Goal: Task Accomplishment & Management: Manage account settings

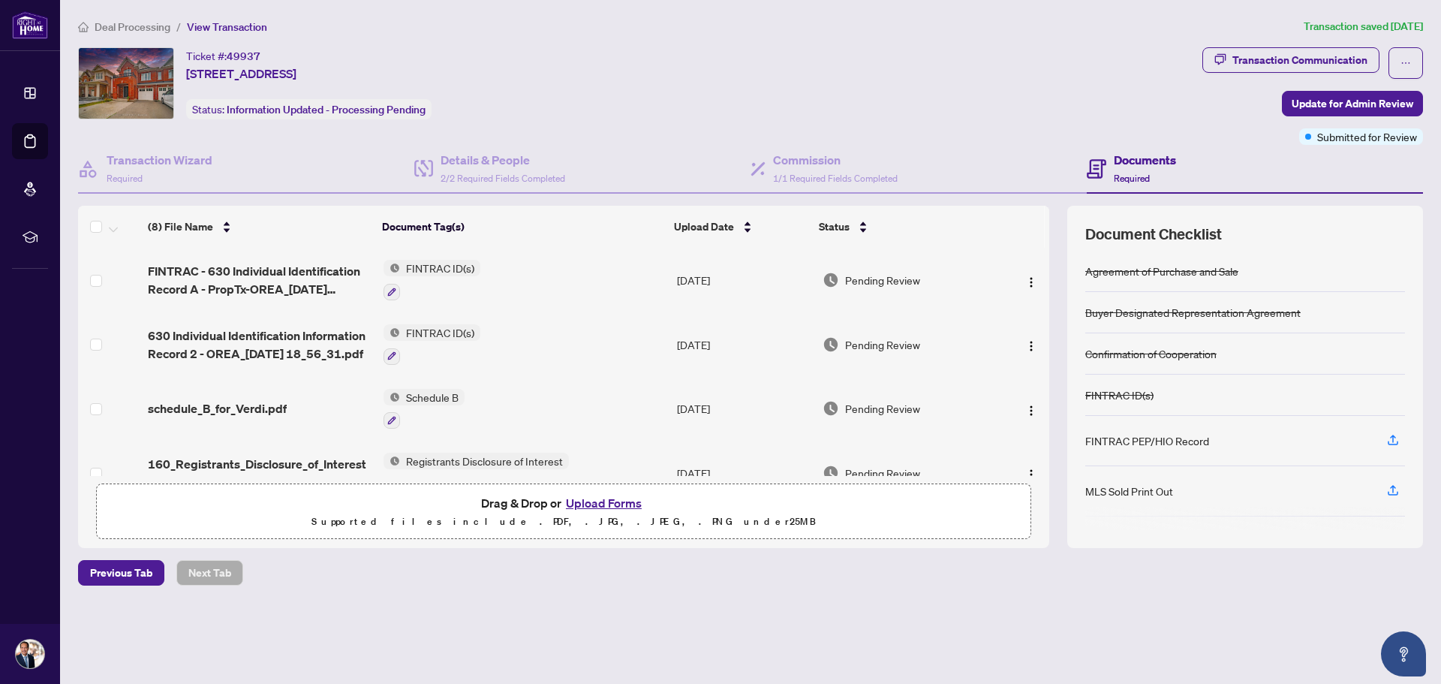
click at [158, 29] on span "Deal Processing" at bounding box center [133, 27] width 76 height 14
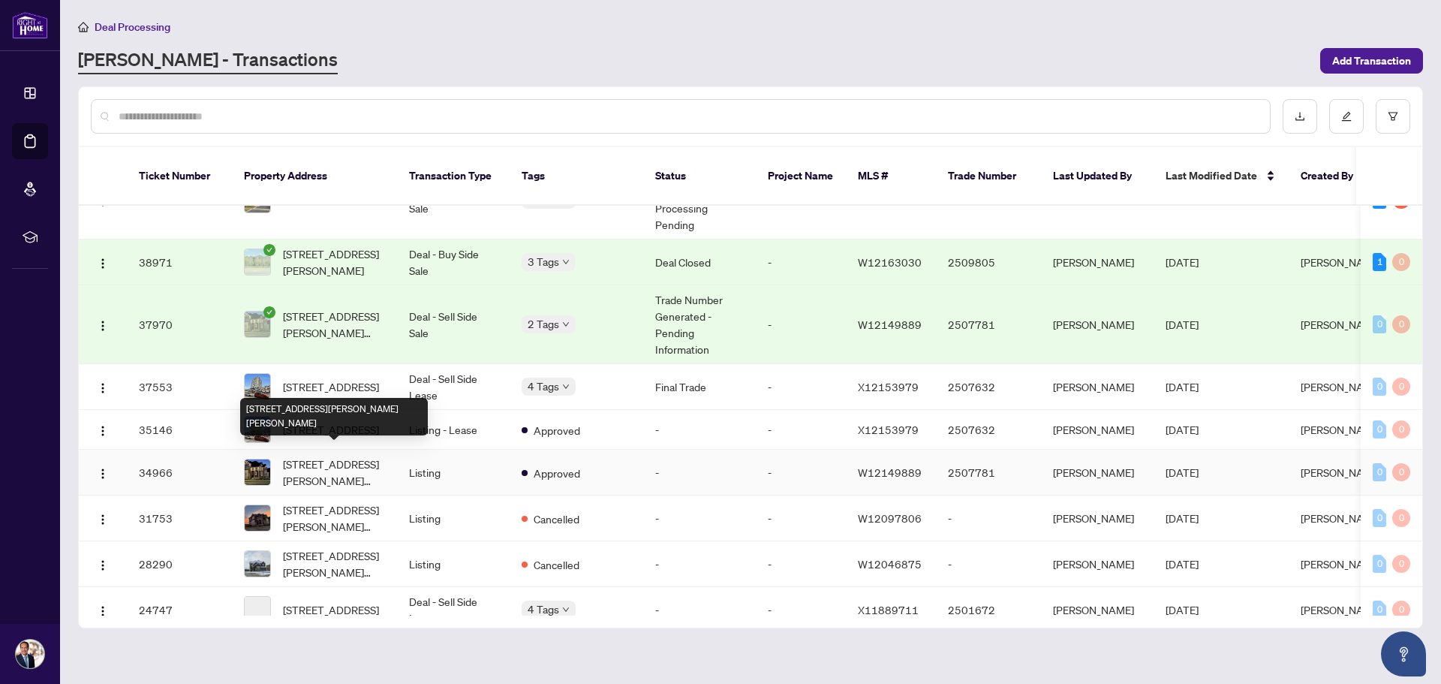
scroll to position [1164, 0]
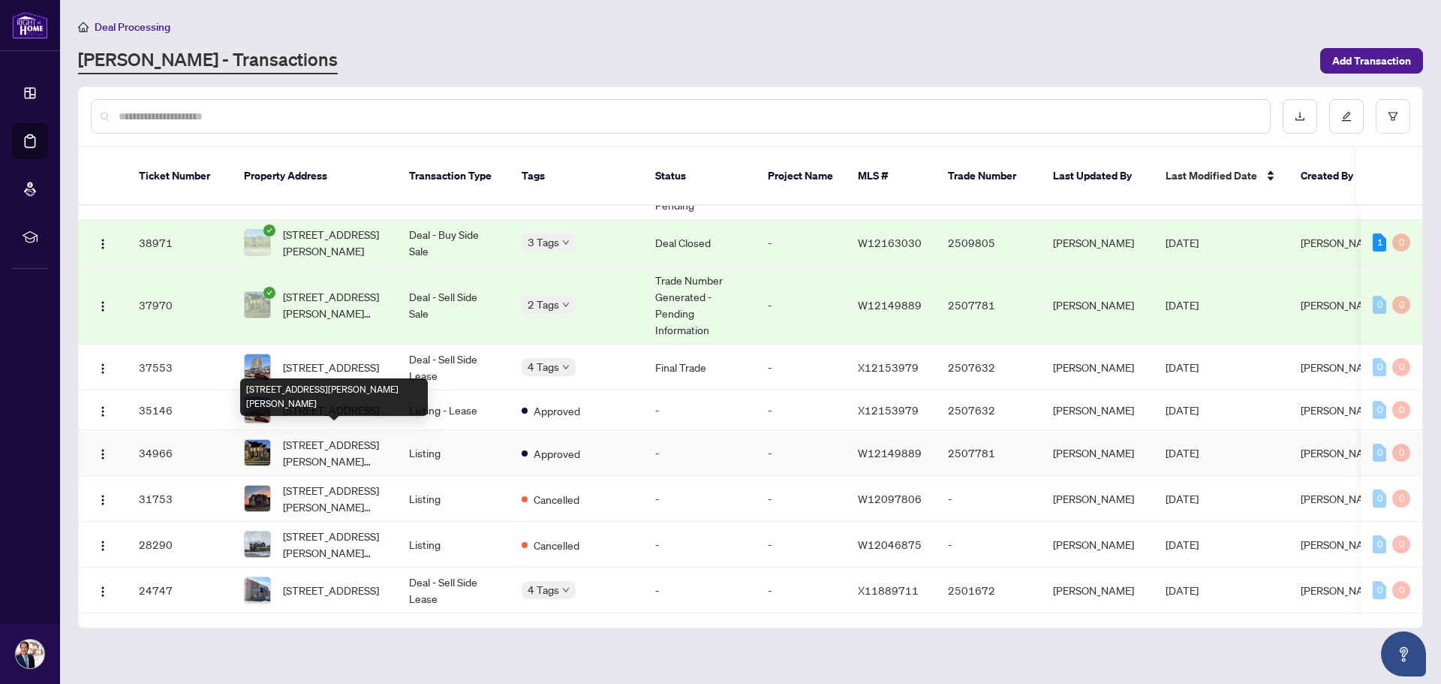
click at [326, 443] on span "[STREET_ADDRESS][PERSON_NAME][PERSON_NAME]" at bounding box center [334, 452] width 102 height 33
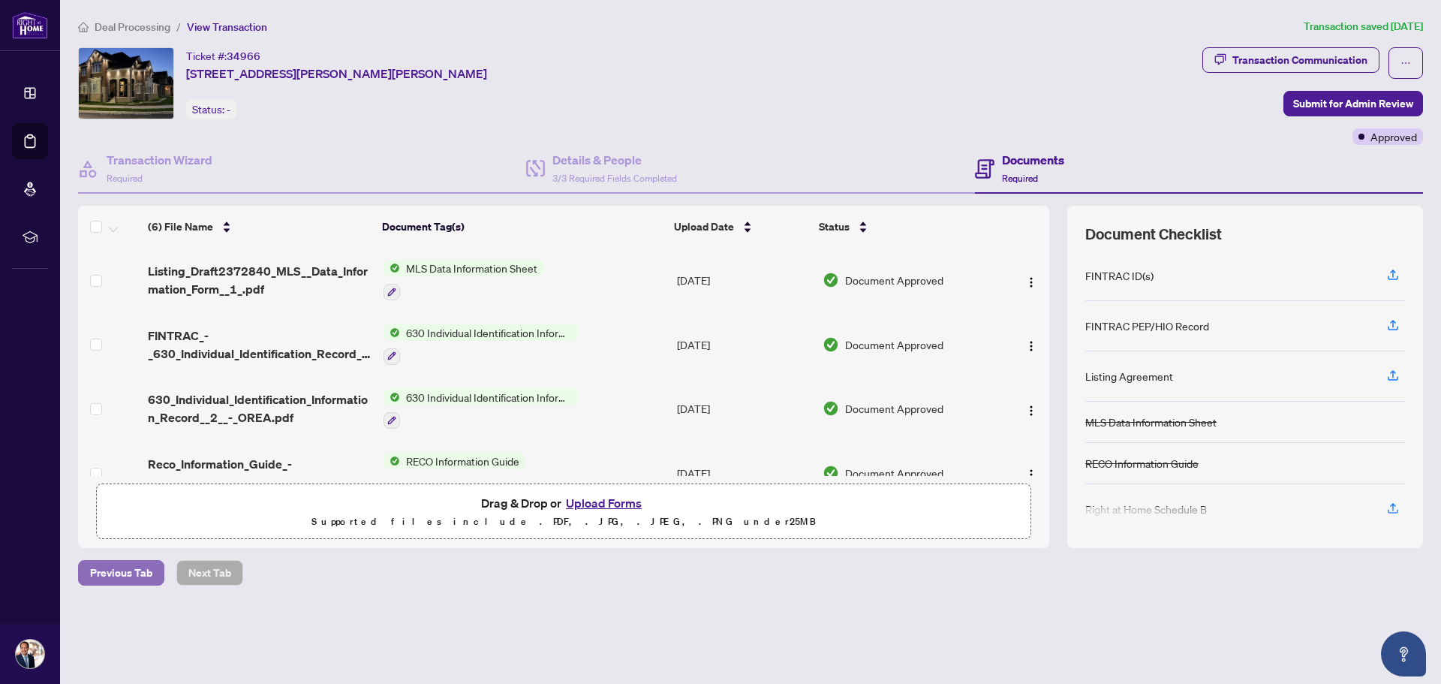
click at [119, 570] on span "Previous Tab" at bounding box center [121, 573] width 62 height 24
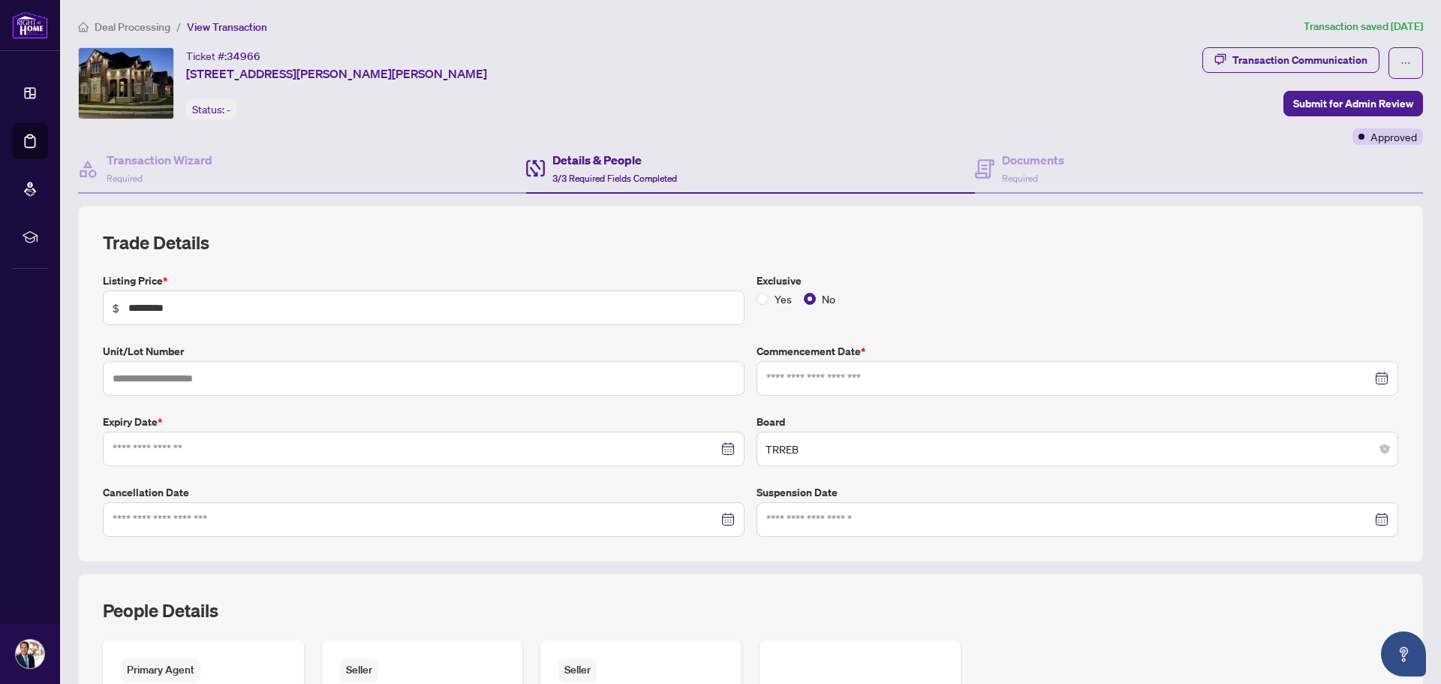
type input "**********"
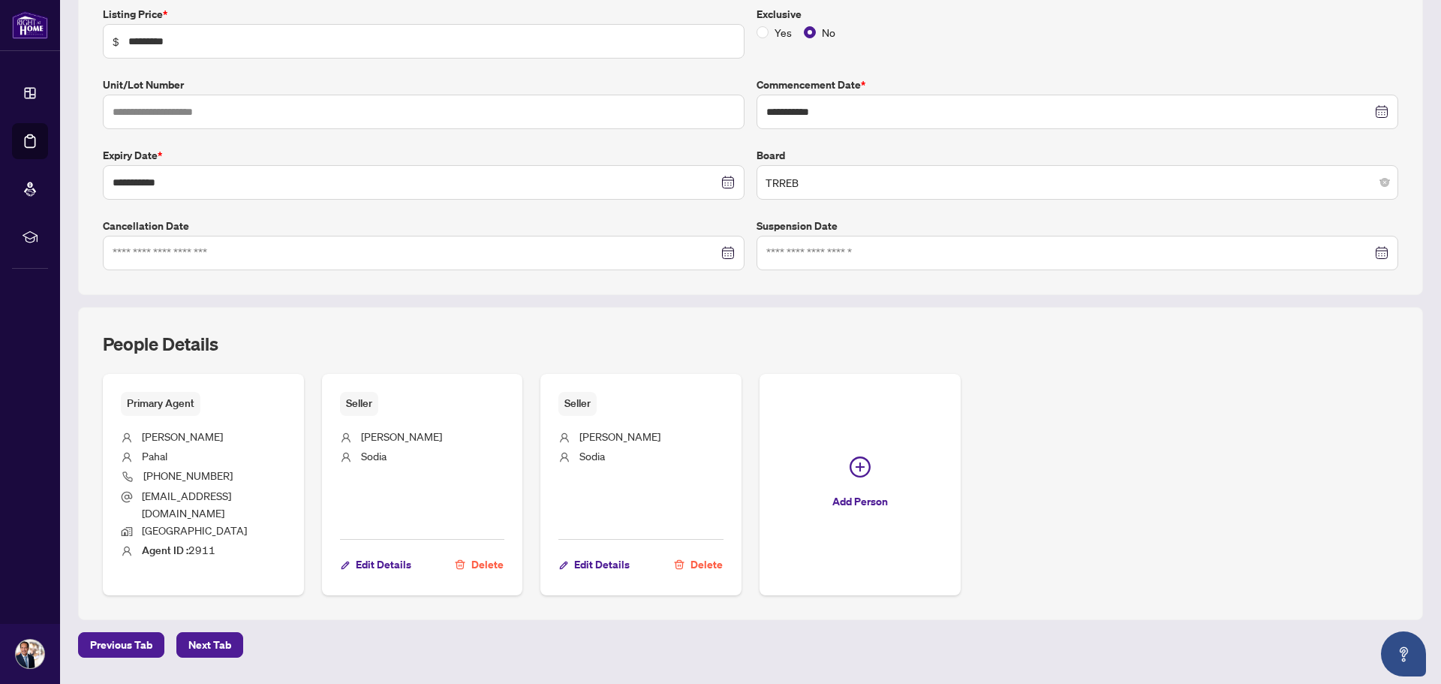
scroll to position [275, 0]
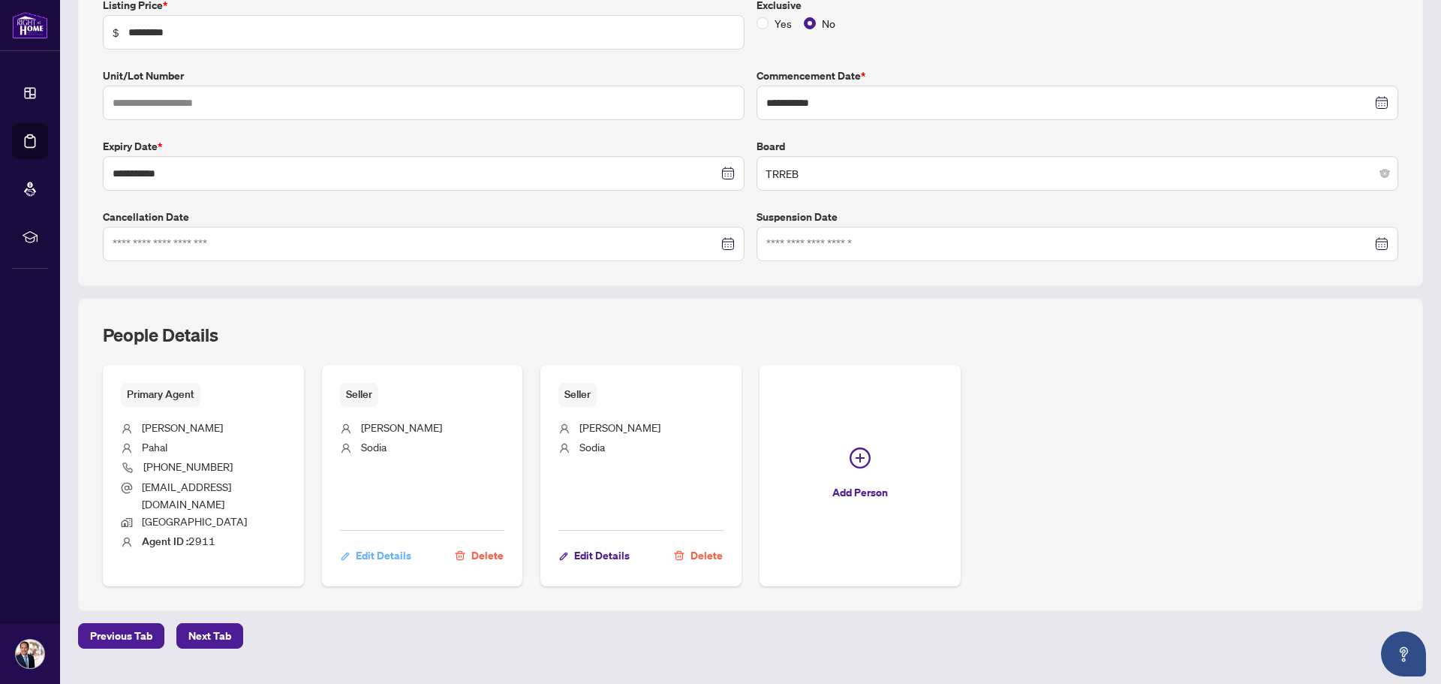
click at [386, 543] on span "Edit Details" at bounding box center [384, 555] width 56 height 24
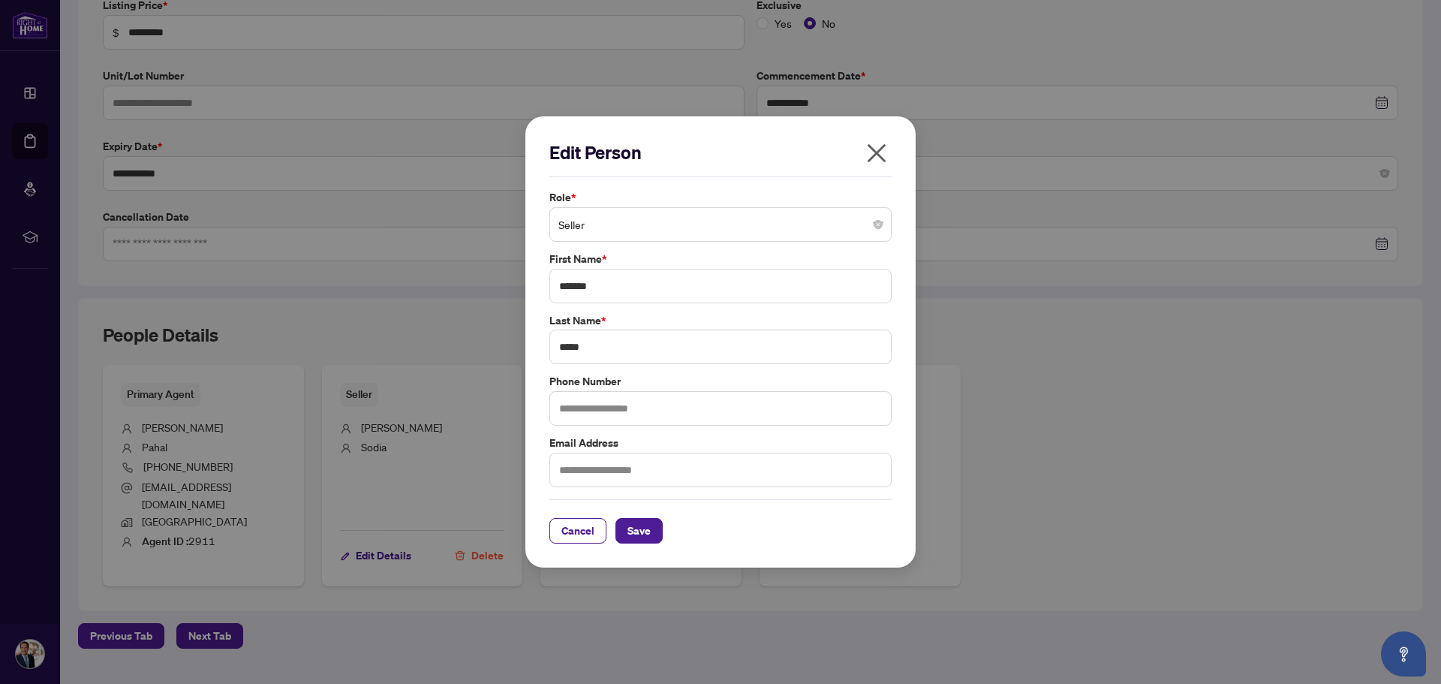
drag, startPoint x: 876, startPoint y: 146, endPoint x: 908, endPoint y: 176, distance: 43.6
click at [877, 148] on icon "close" at bounding box center [877, 153] width 24 height 24
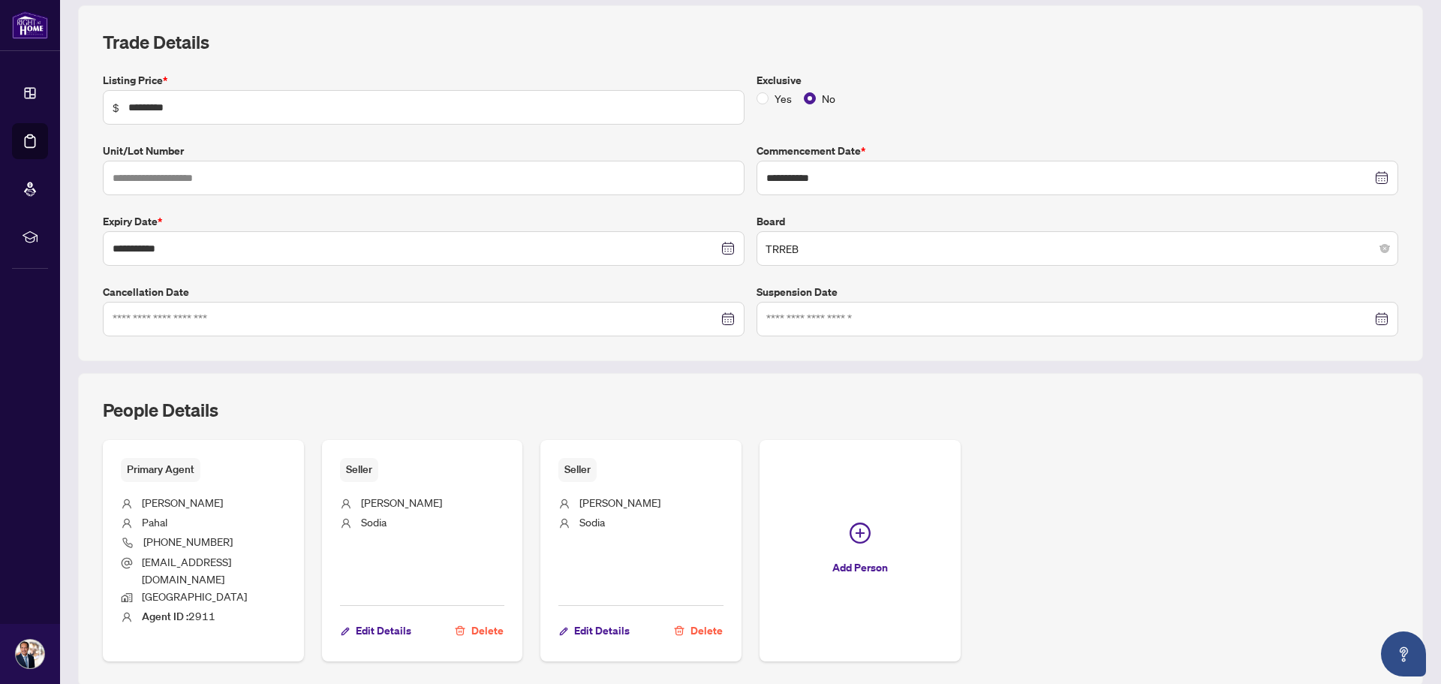
scroll to position [295, 0]
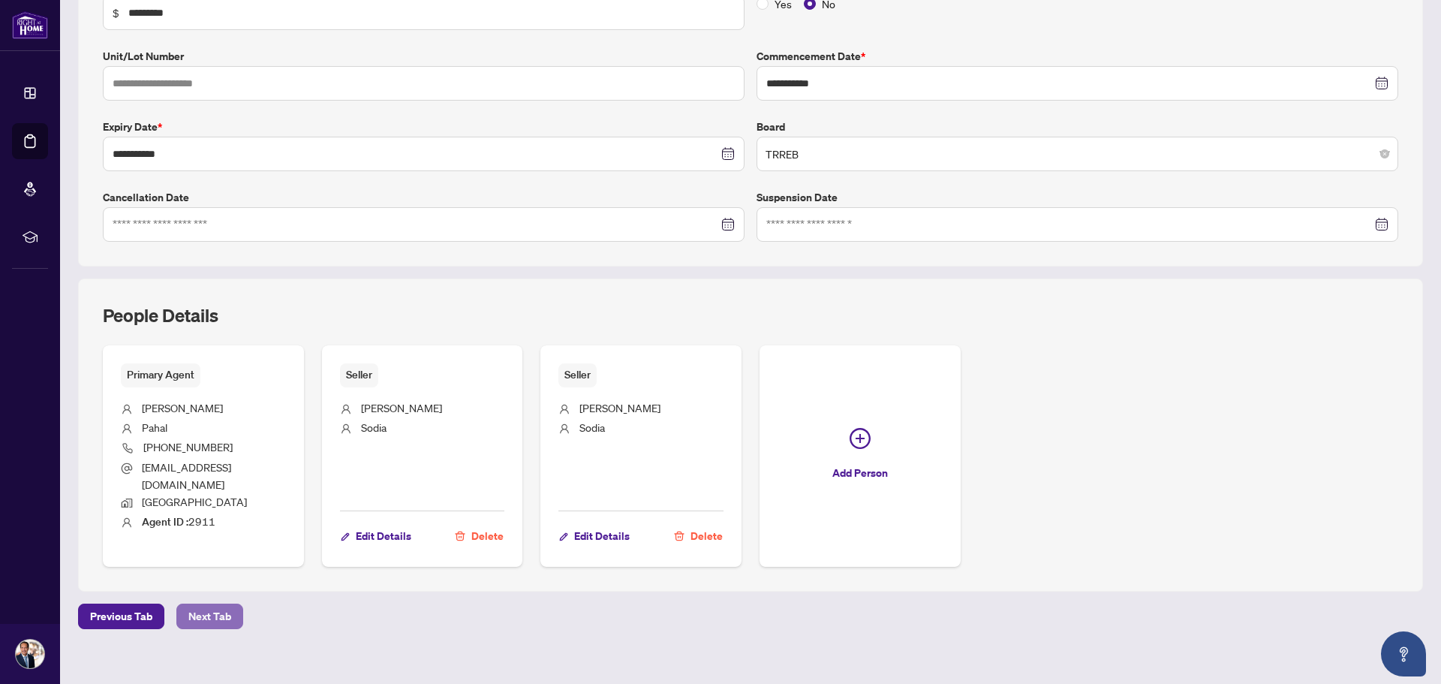
click at [230, 603] on button "Next Tab" at bounding box center [209, 616] width 67 height 26
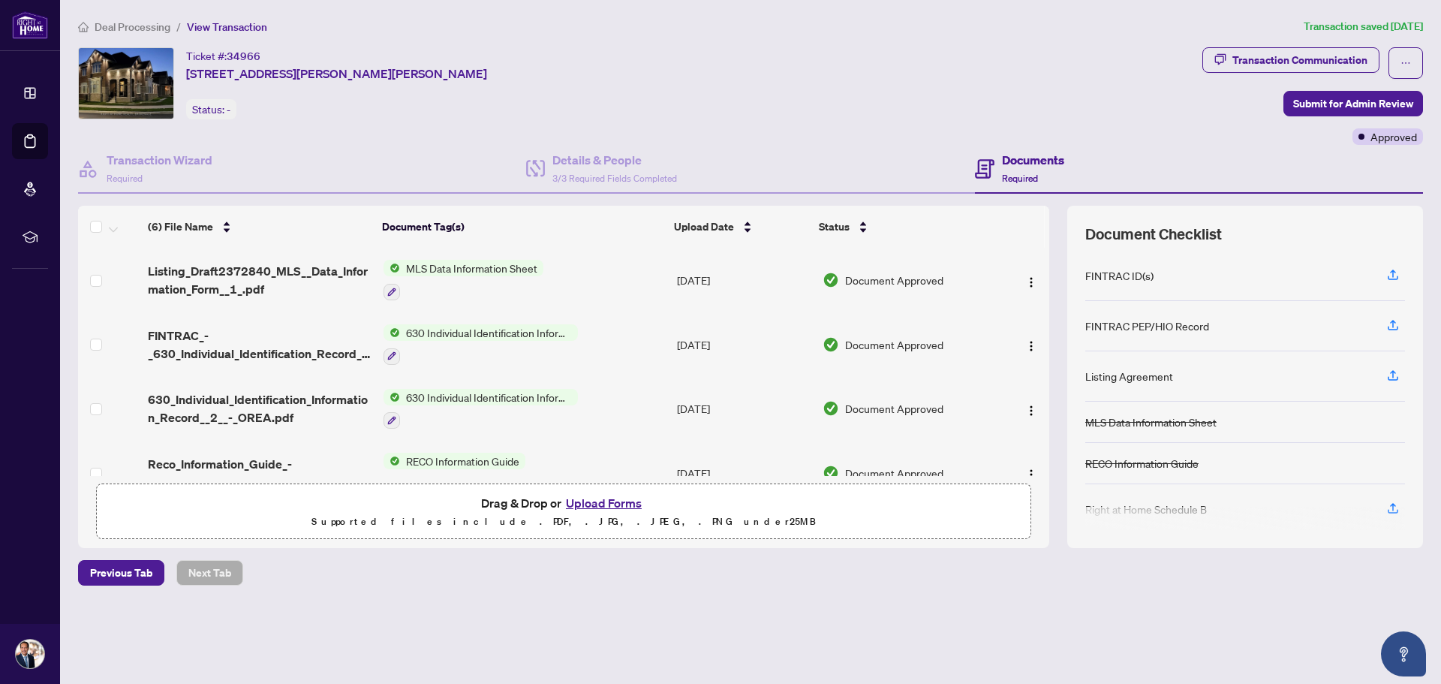
click at [132, 23] on span "Deal Processing" at bounding box center [133, 27] width 76 height 14
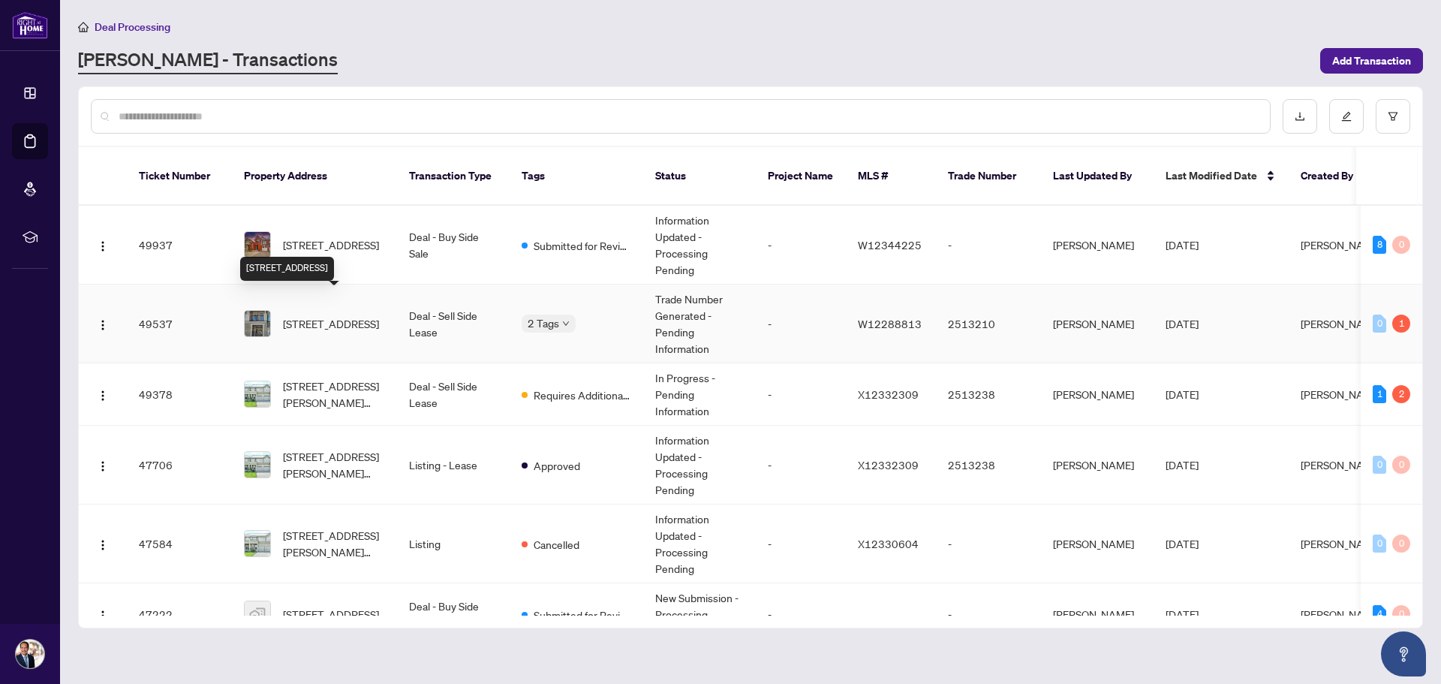
click at [322, 315] on span "[STREET_ADDRESS]" at bounding box center [331, 323] width 96 height 17
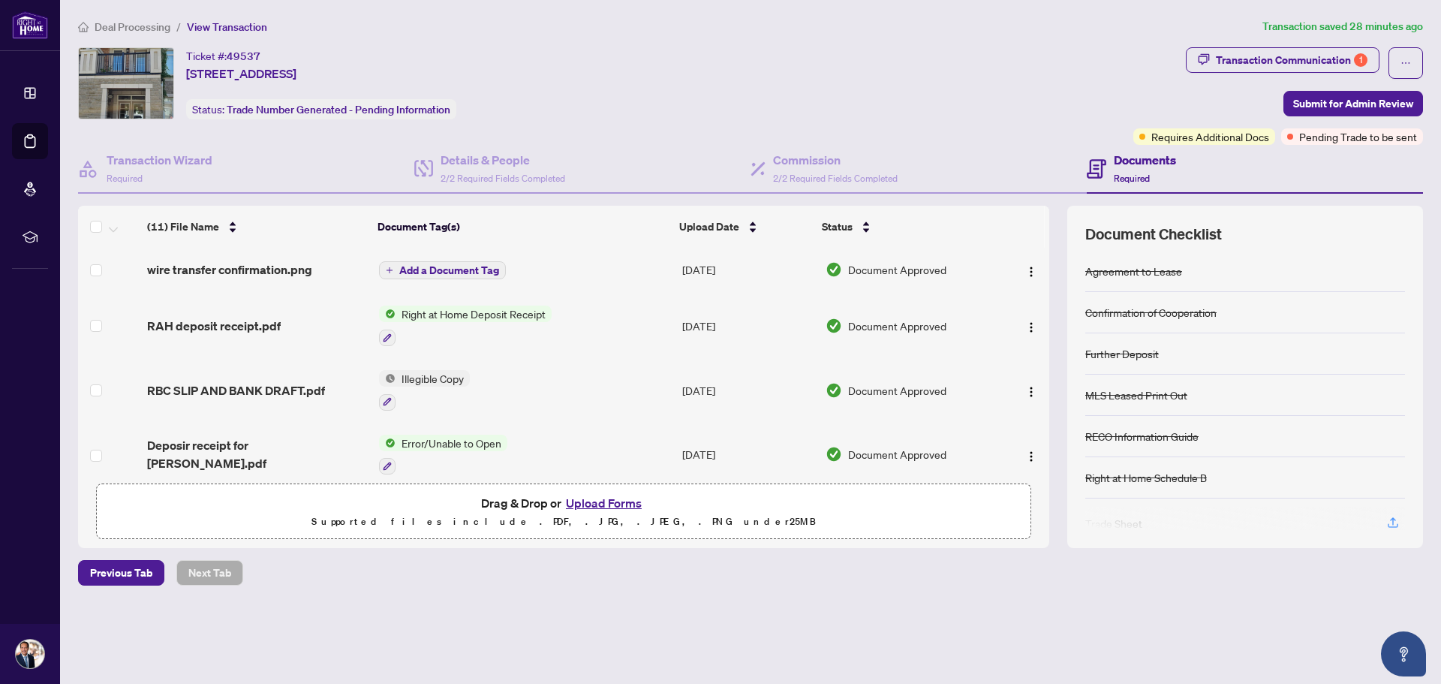
scroll to position [250, 0]
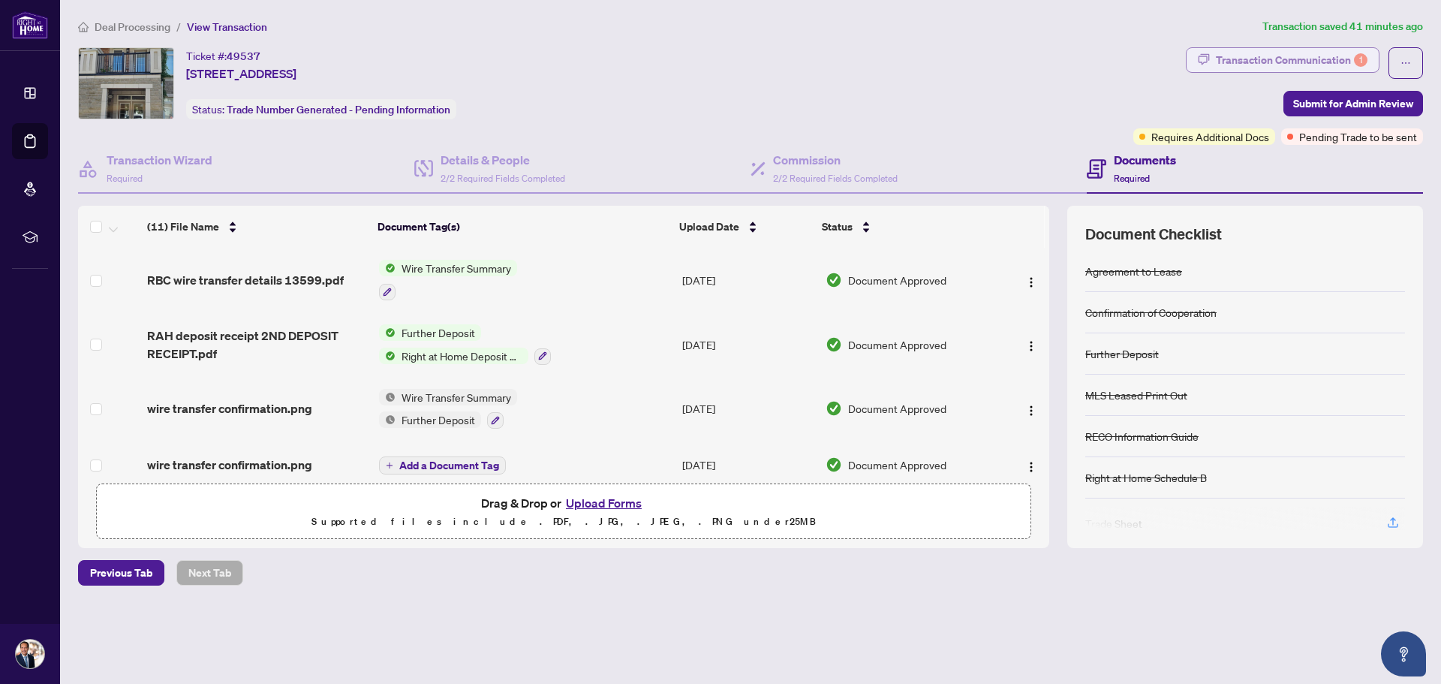
click at [1235, 61] on div "Transaction Communication 1" at bounding box center [1292, 60] width 152 height 24
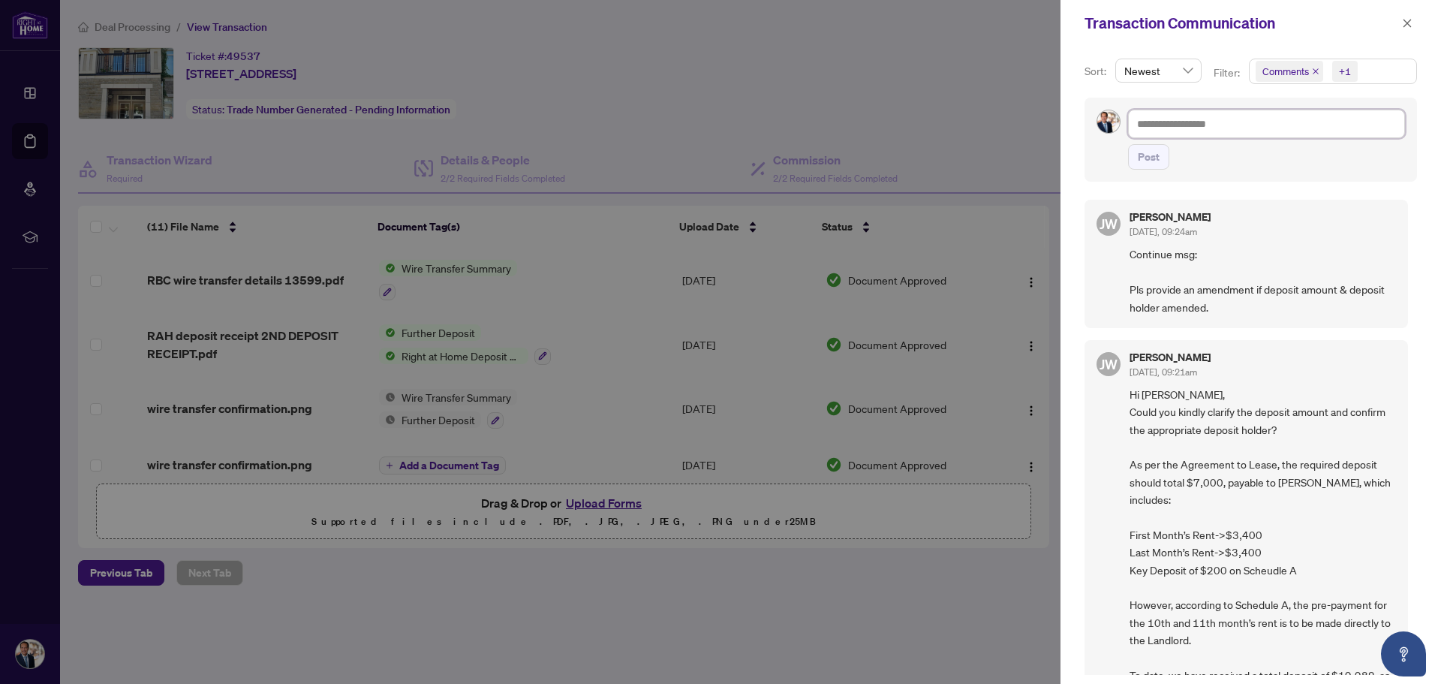
click at [1150, 116] on textarea at bounding box center [1266, 124] width 277 height 29
paste textarea "**********"
type textarea "**********"
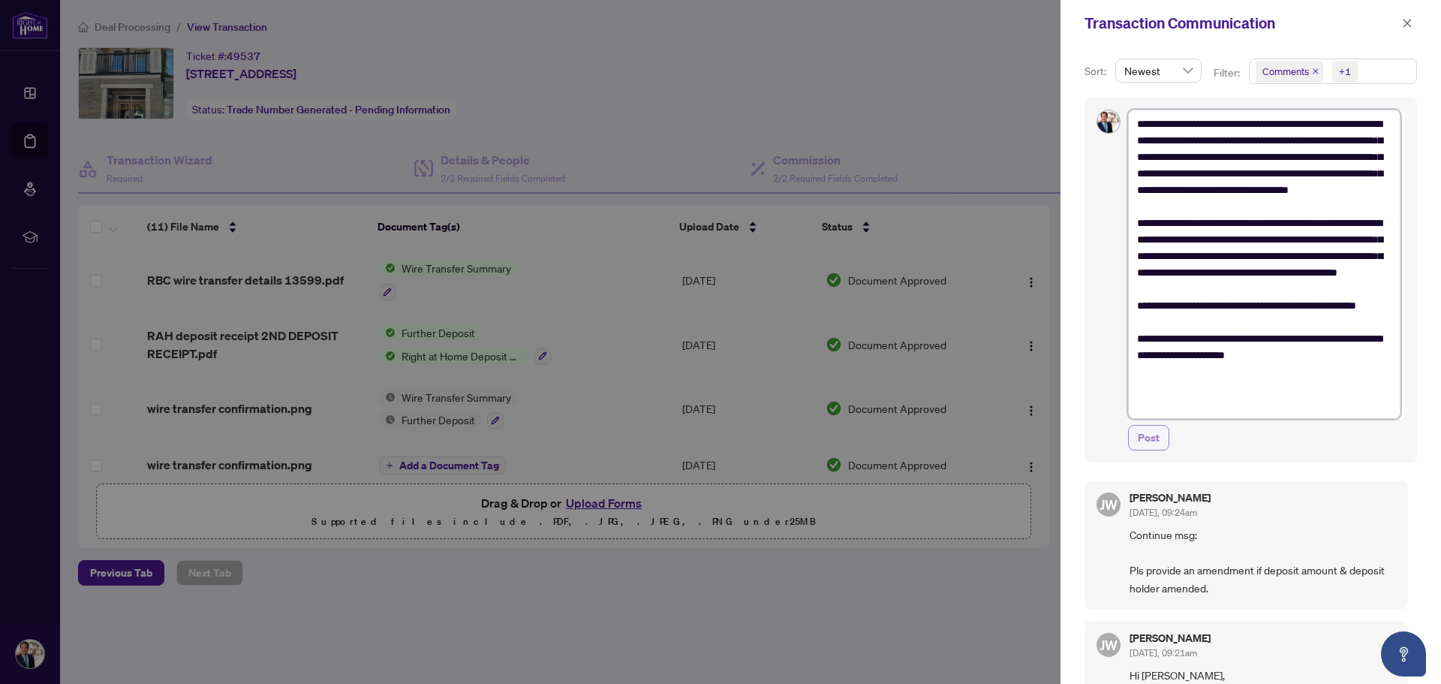
type textarea "**********"
click at [1147, 441] on span "Post" at bounding box center [1149, 438] width 22 height 24
type textarea "**********"
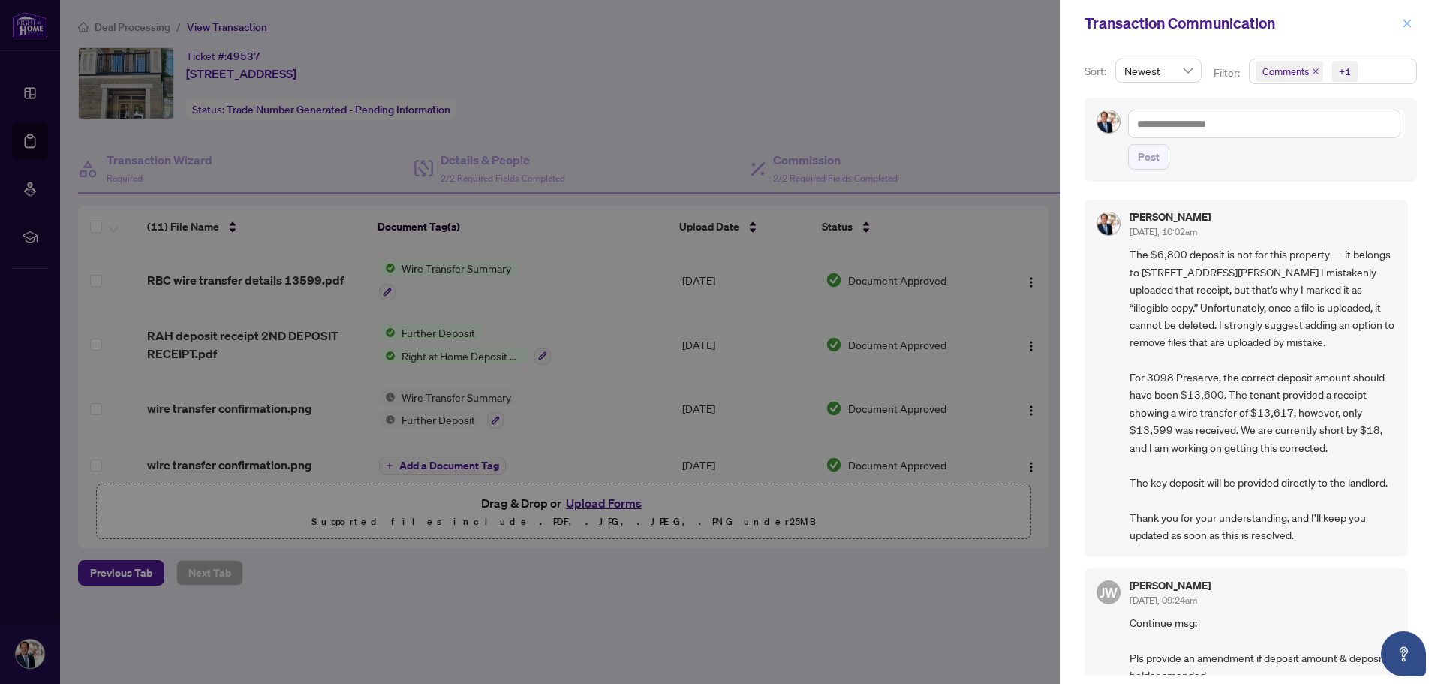
click at [1399, 16] on span at bounding box center [1407, 23] width 20 height 18
click at [1406, 24] on icon "close" at bounding box center [1407, 23] width 8 height 8
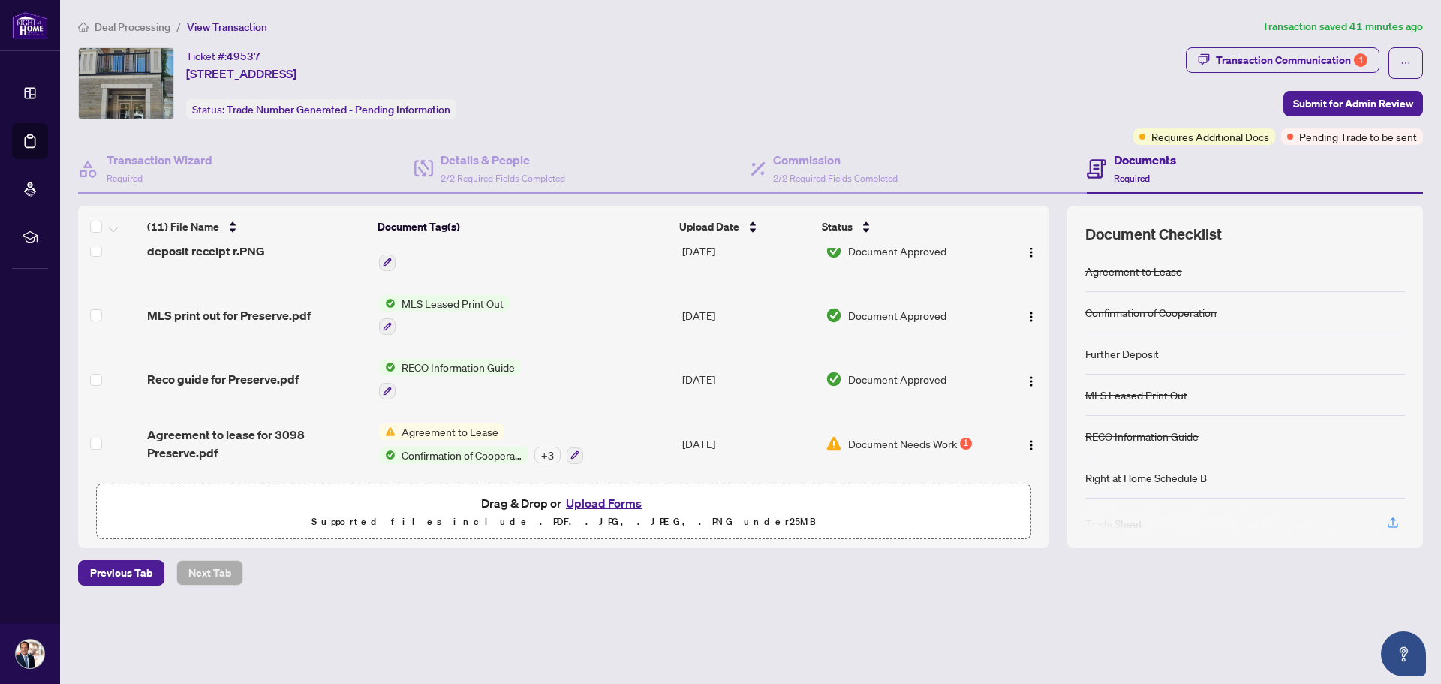
scroll to position [465, 0]
click at [420, 447] on span "Confirmation of Cooperation" at bounding box center [461, 455] width 133 height 17
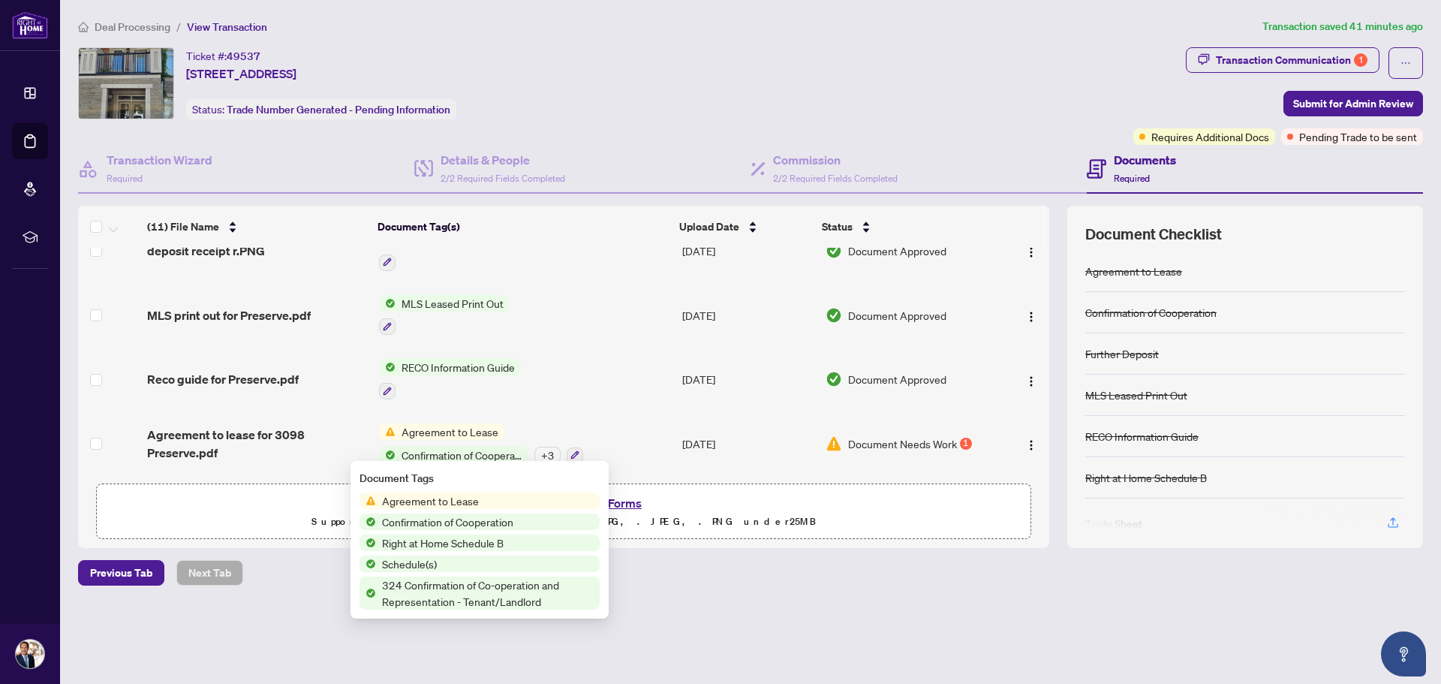
click at [428, 519] on span "Confirmation of Cooperation" at bounding box center [447, 521] width 143 height 17
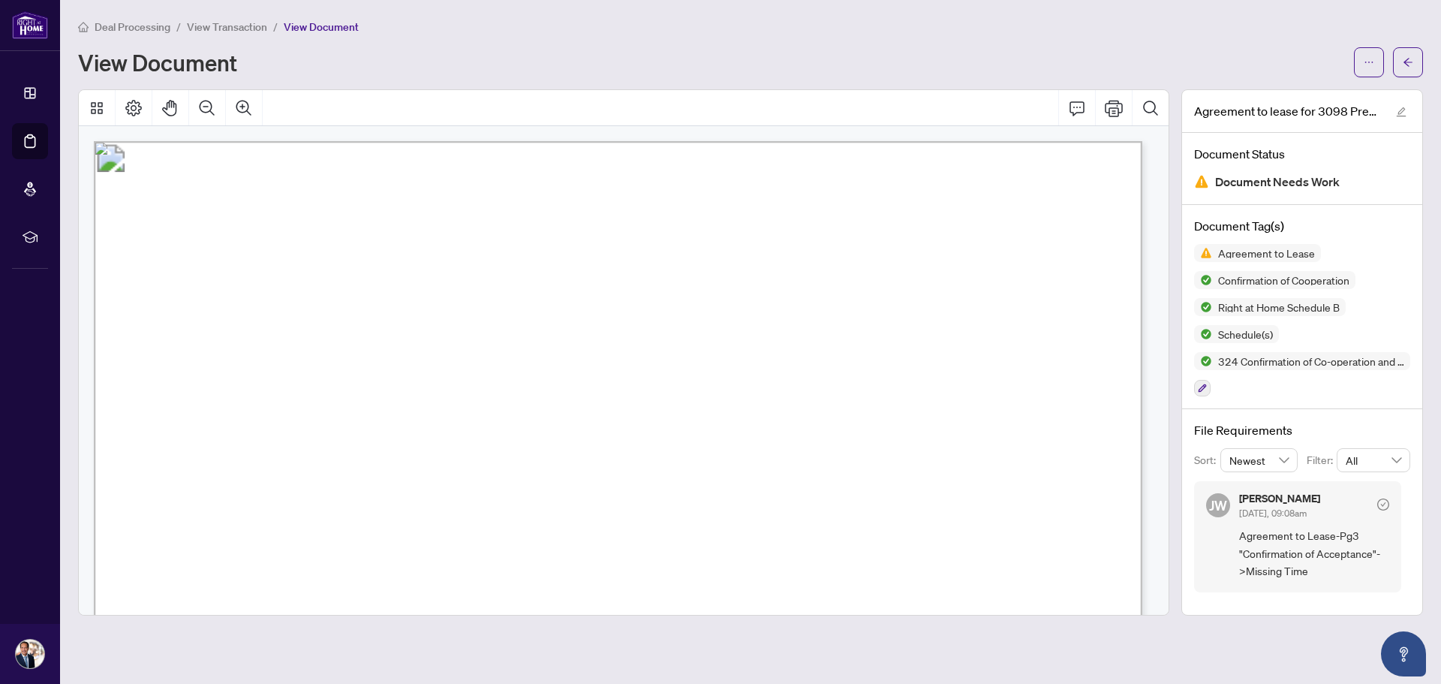
click at [241, 35] on div "Deal Processing / View Transaction / View Document View Document" at bounding box center [750, 47] width 1345 height 59
click at [243, 26] on span "View Transaction" at bounding box center [227, 27] width 80 height 14
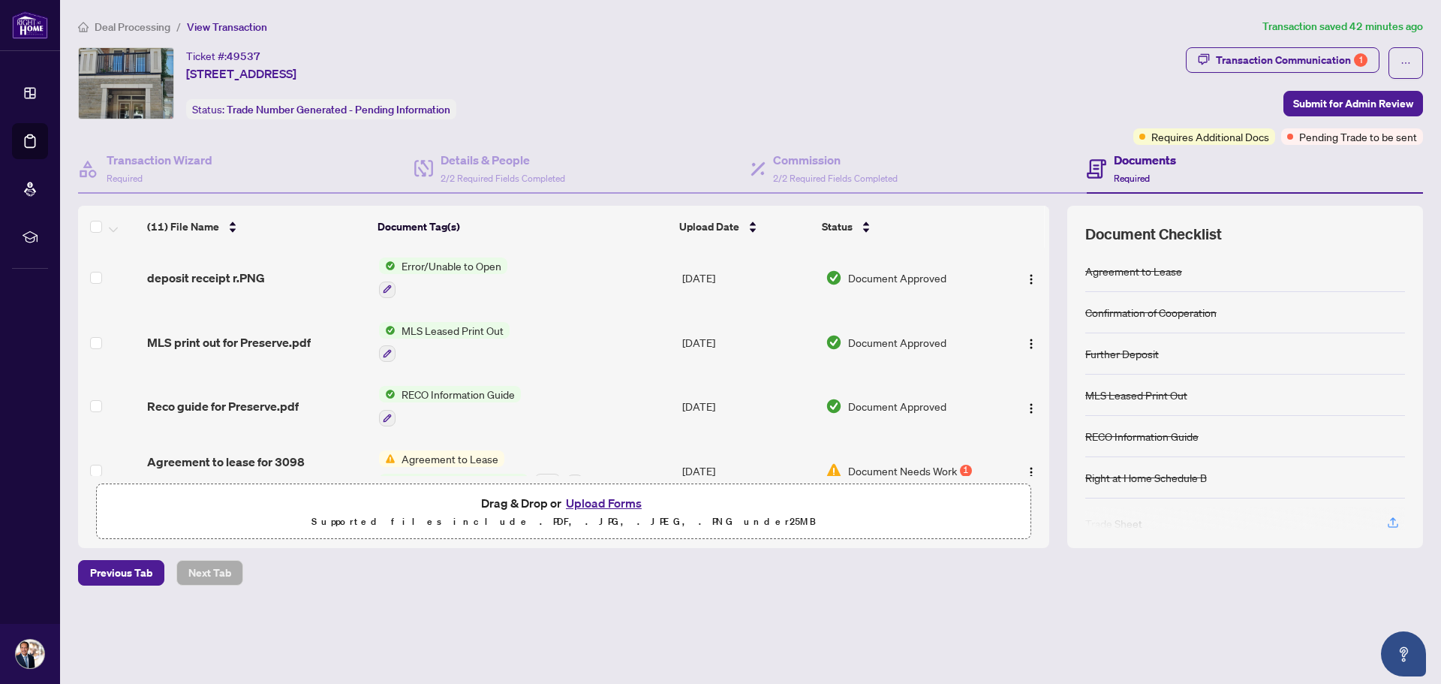
scroll to position [465, 0]
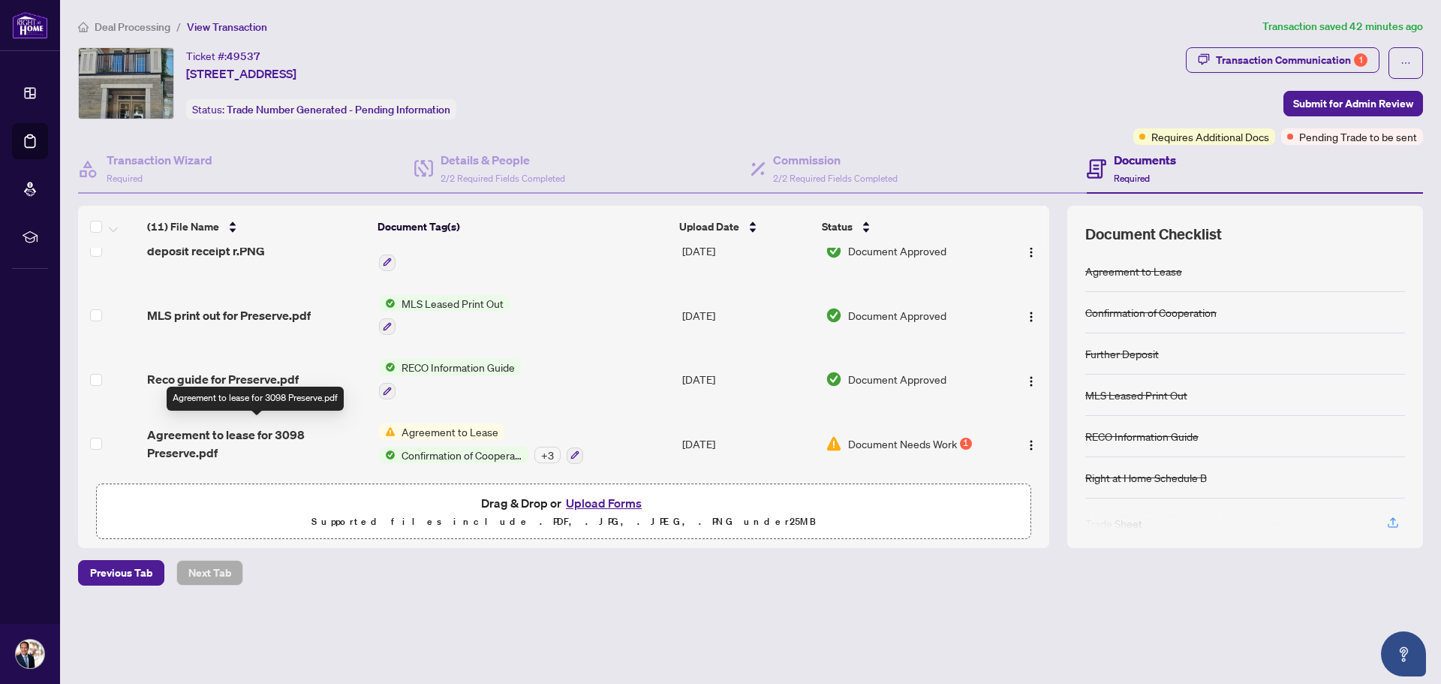
click at [256, 429] on span "Agreement to lease for 3098 Preserve.pdf" at bounding box center [257, 444] width 220 height 36
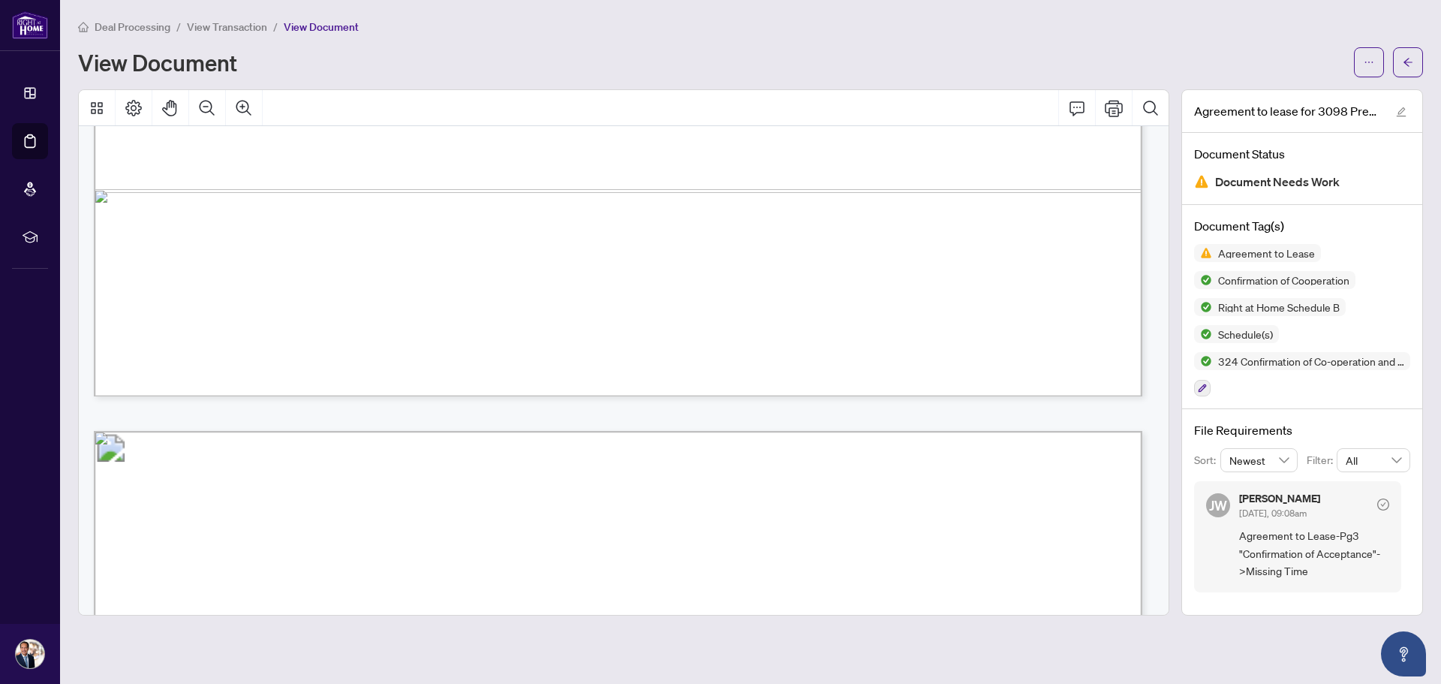
scroll to position [5162, 0]
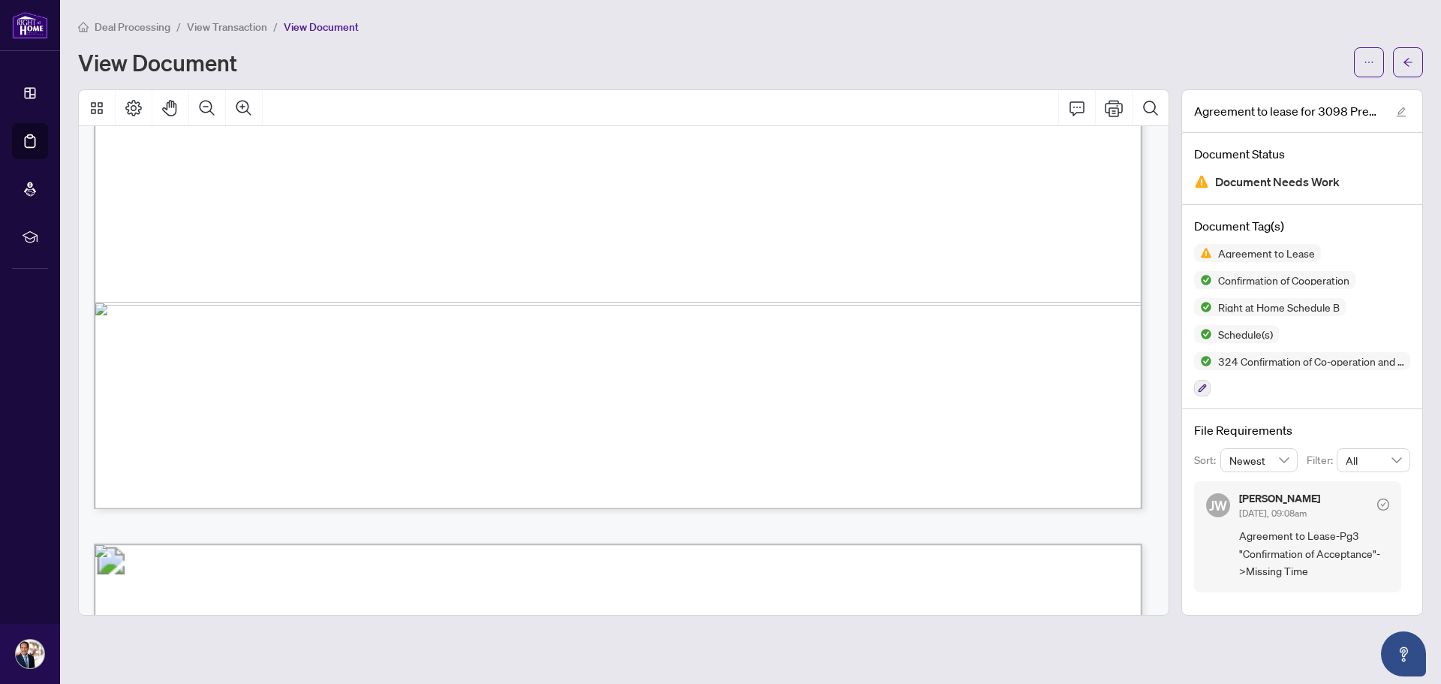
drag, startPoint x: 1156, startPoint y: 333, endPoint x: 1167, endPoint y: 177, distance: 156.4
click at [1167, 177] on div "Form 324 Revised 2025 Page 1 of 2 The trademarks REALTOR®, REALTORS®, MLS®, Mul…" at bounding box center [624, 370] width 1090 height 489
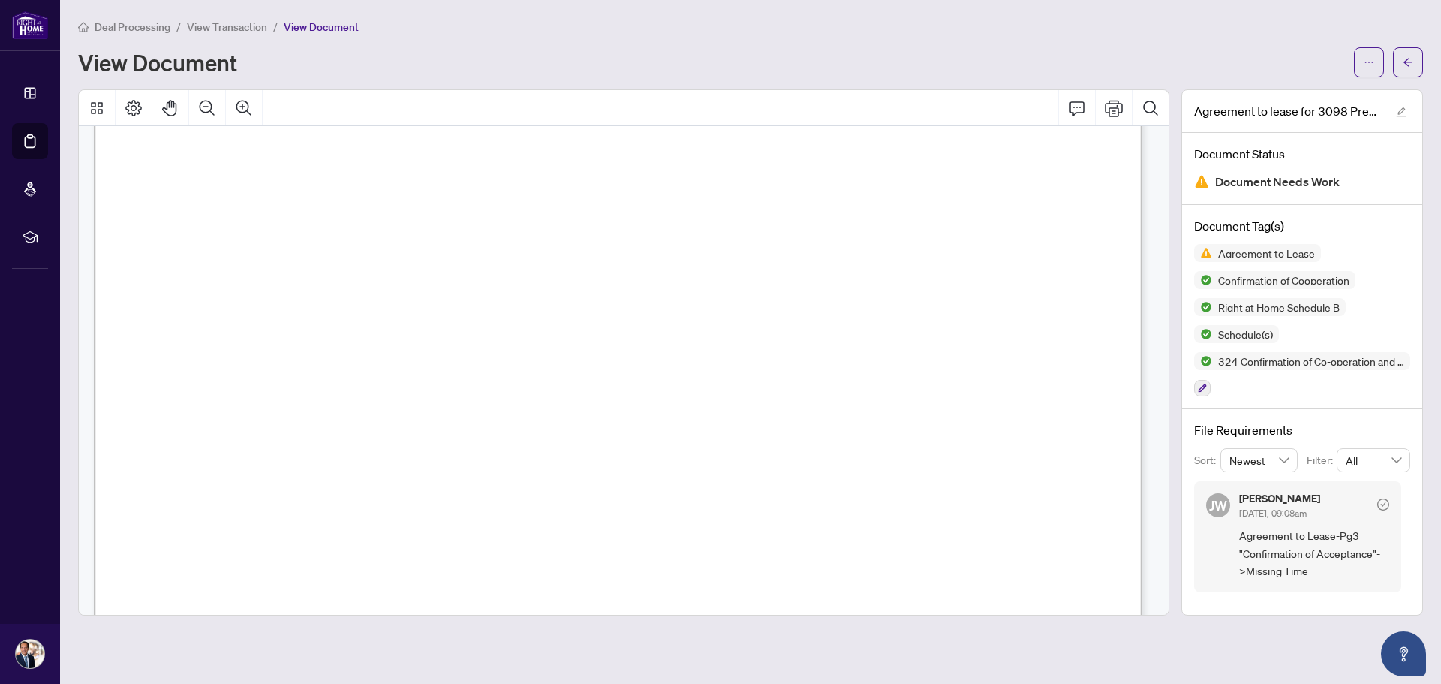
scroll to position [0, 0]
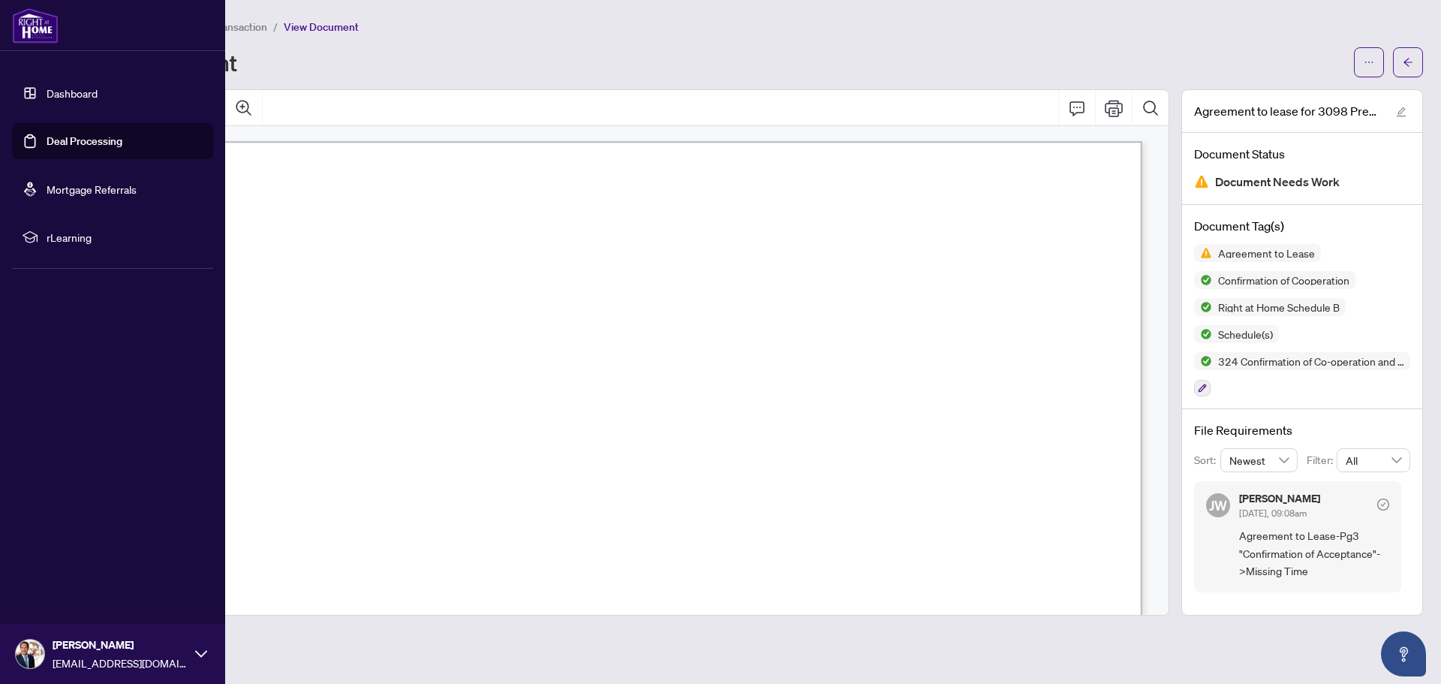
click at [89, 86] on link "Dashboard" at bounding box center [72, 93] width 51 height 14
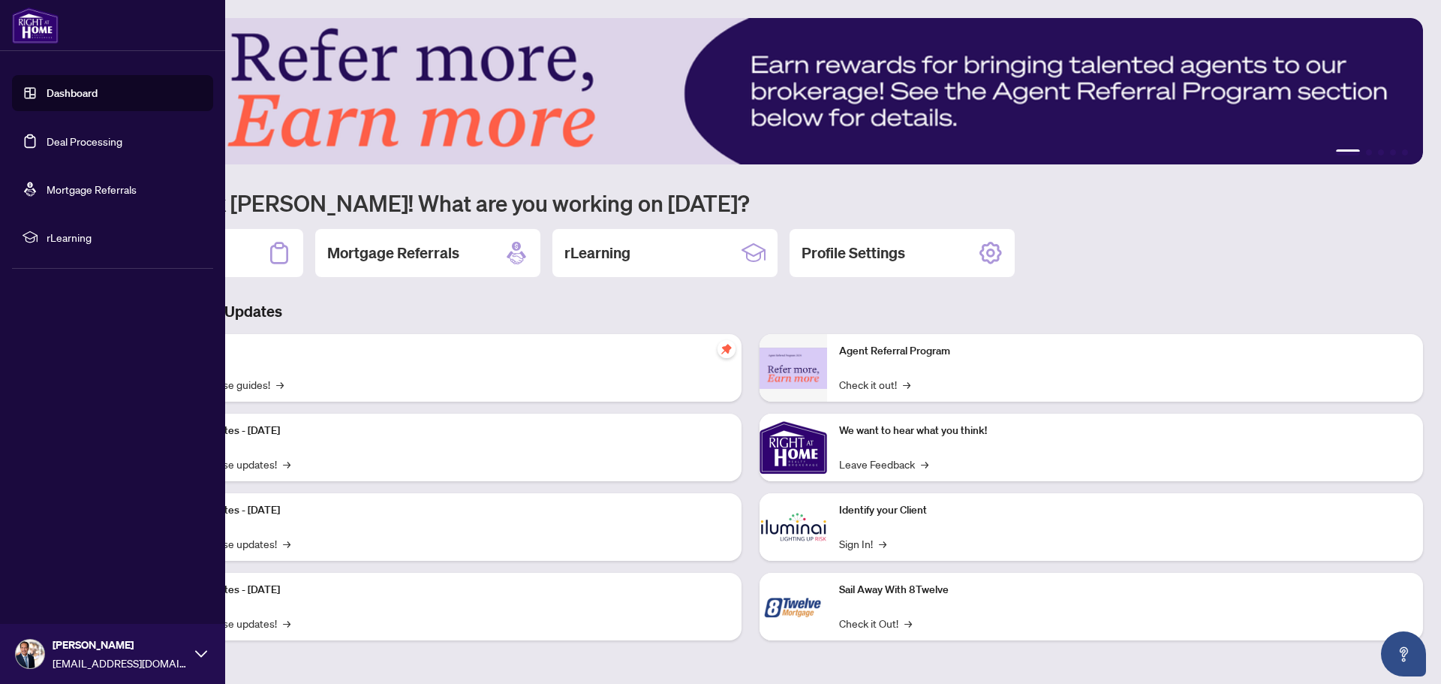
click at [82, 87] on link "Dashboard" at bounding box center [72, 93] width 51 height 14
click at [91, 144] on link "Deal Processing" at bounding box center [85, 141] width 76 height 14
